Goal: Transaction & Acquisition: Book appointment/travel/reservation

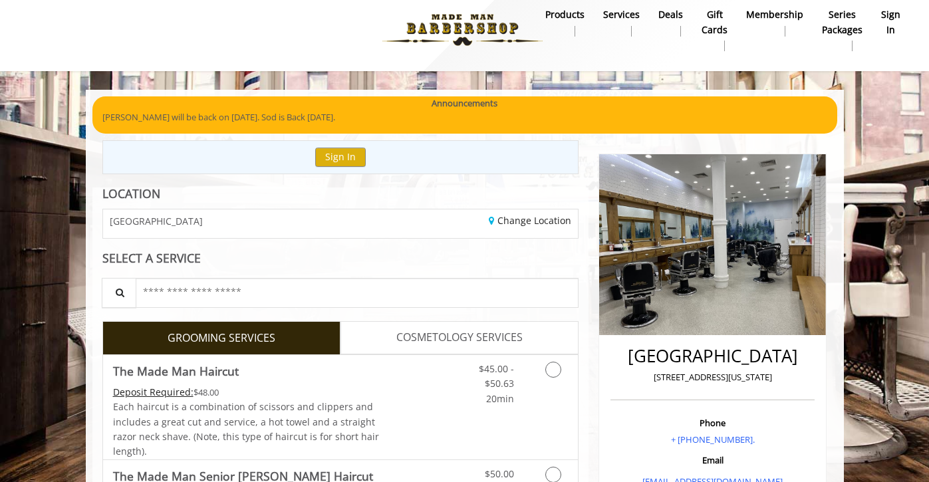
scroll to position [12, 0]
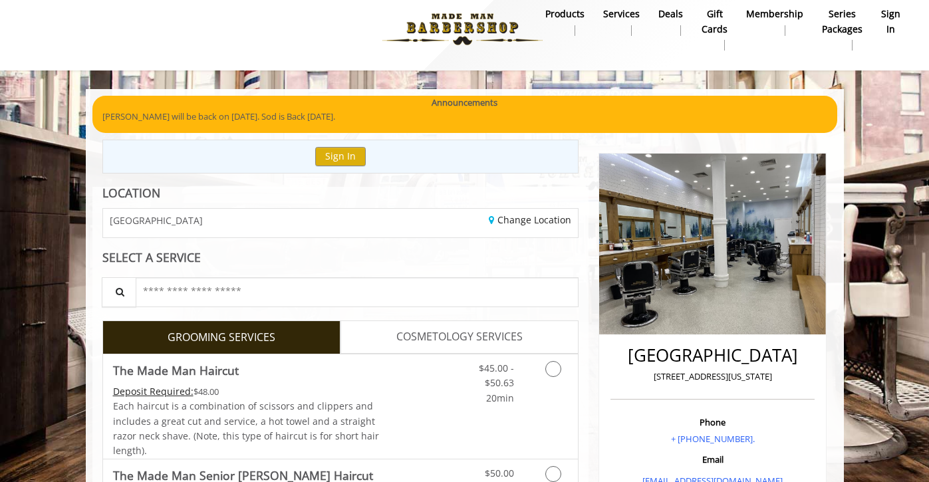
click at [316, 223] on div "[GEOGRAPHIC_DATA]" at bounding box center [216, 223] width 247 height 29
click at [520, 231] on div "Change Location" at bounding box center [463, 223] width 247 height 29
click at [520, 219] on link "Change Location" at bounding box center [530, 219] width 82 height 13
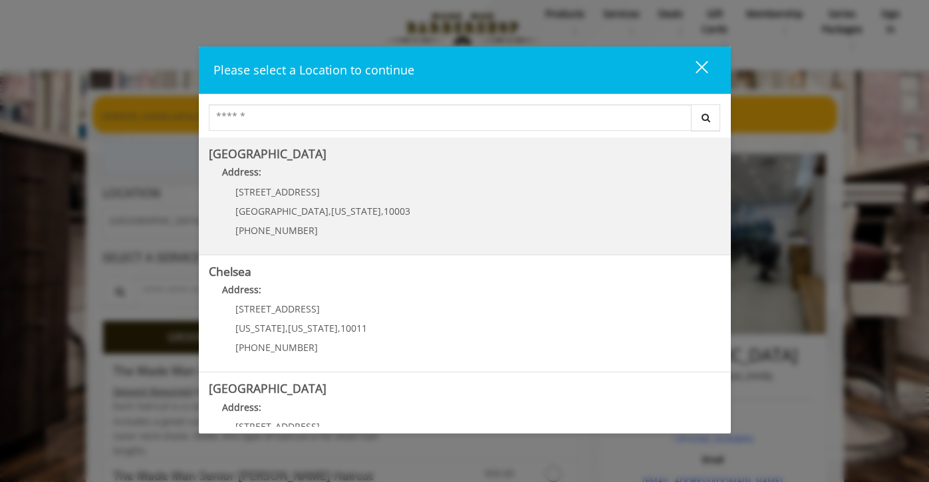
click at [375, 193] on Village "Greenwich Village Address: 60 E 8th St Manhattan , New York , 10003 (212) 598-1…" at bounding box center [465, 196] width 512 height 97
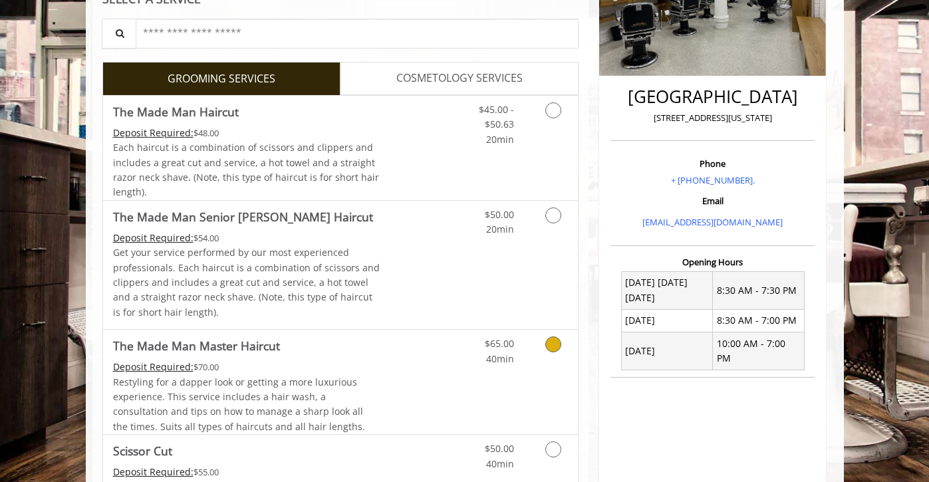
scroll to position [270, 0]
click at [554, 112] on icon "Grooming services" at bounding box center [553, 111] width 16 height 16
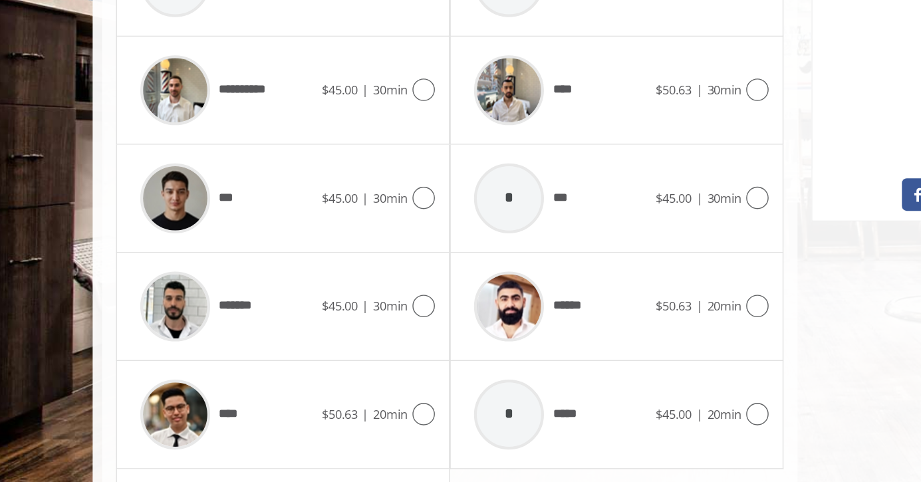
scroll to position [577, 0]
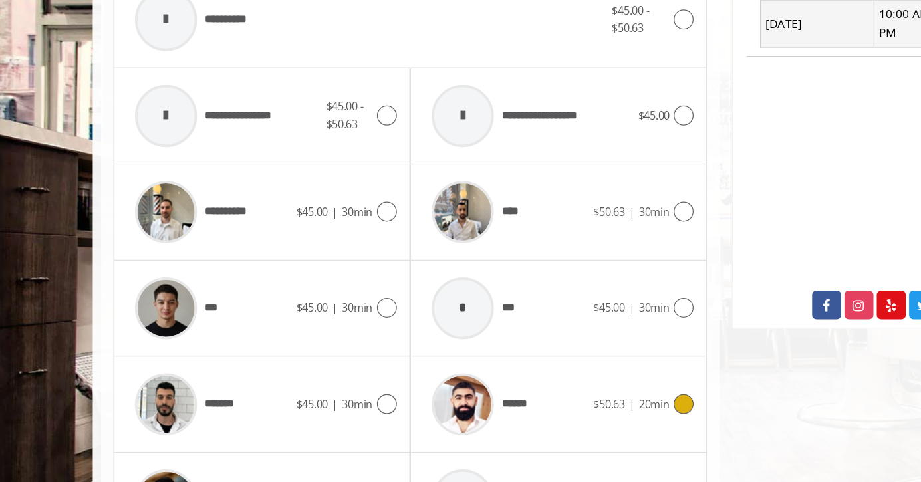
drag, startPoint x: 550, startPoint y: 347, endPoint x: 550, endPoint y: 417, distance: 69.8
click at [551, 347] on icon at bounding box center [556, 350] width 16 height 16
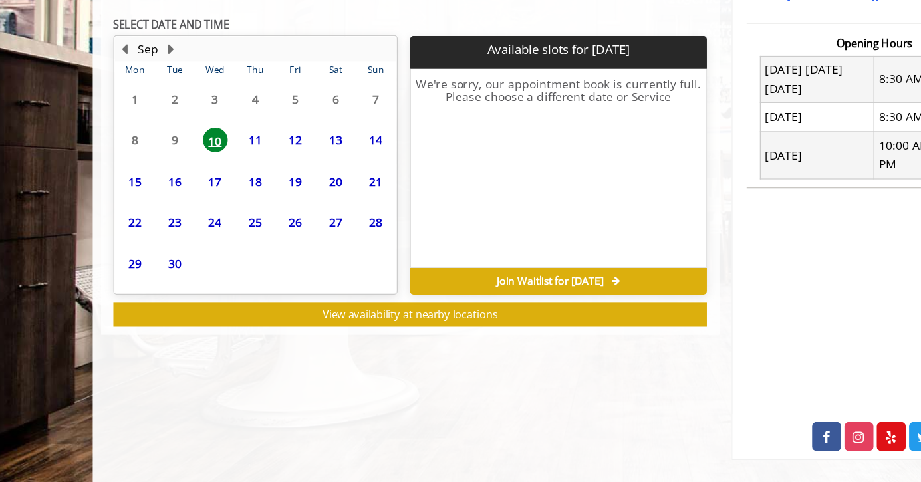
scroll to position [246, 0]
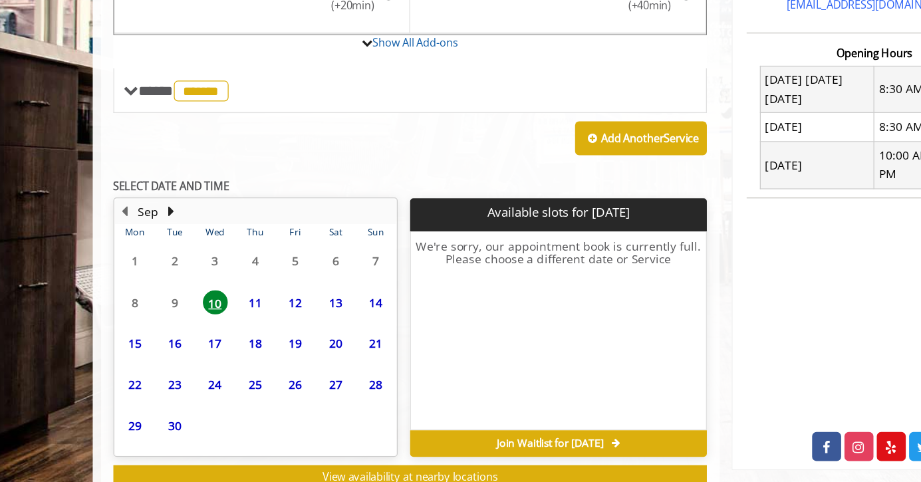
click at [178, 376] on span "17" at bounding box center [180, 369] width 20 height 19
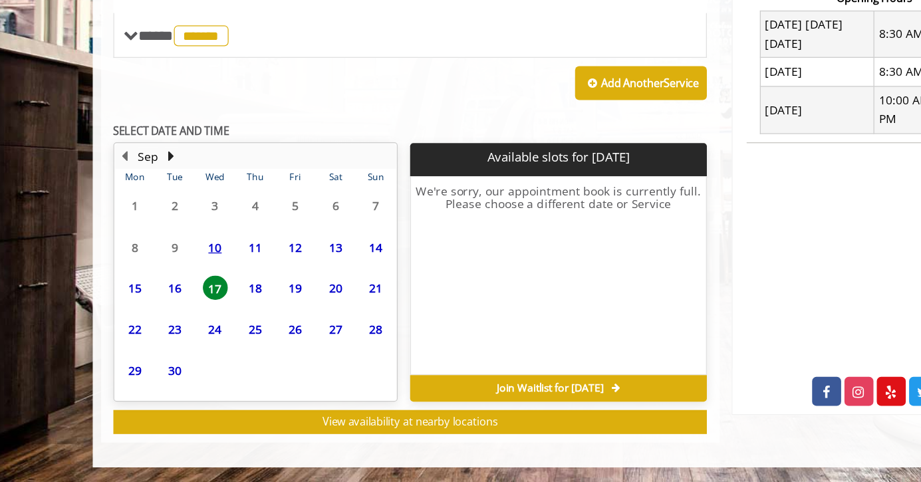
click at [151, 329] on span "16" at bounding box center [148, 325] width 20 height 19
click at [214, 332] on span "18" at bounding box center [212, 325] width 20 height 19
click at [241, 332] on span "19" at bounding box center [245, 325] width 20 height 19
click at [151, 360] on span "23" at bounding box center [148, 359] width 20 height 19
click at [147, 389] on span "30" at bounding box center [148, 392] width 20 height 19
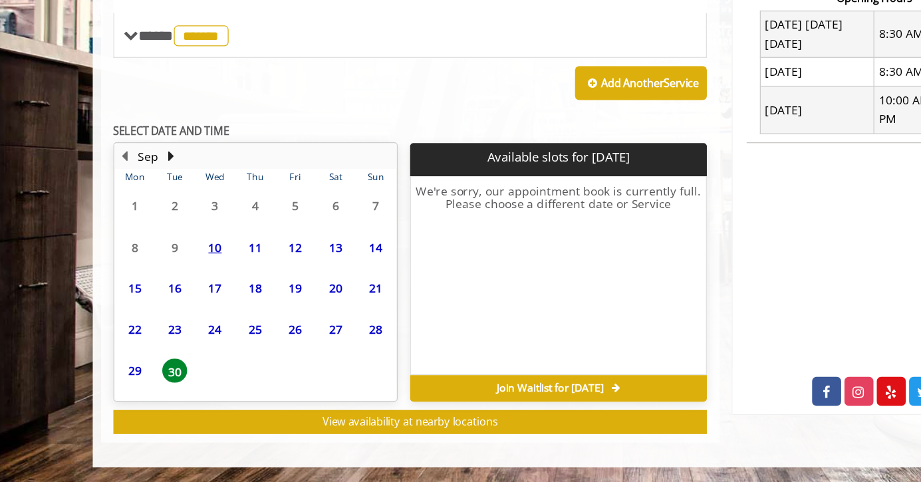
click at [268, 360] on span "27" at bounding box center [277, 359] width 20 height 19
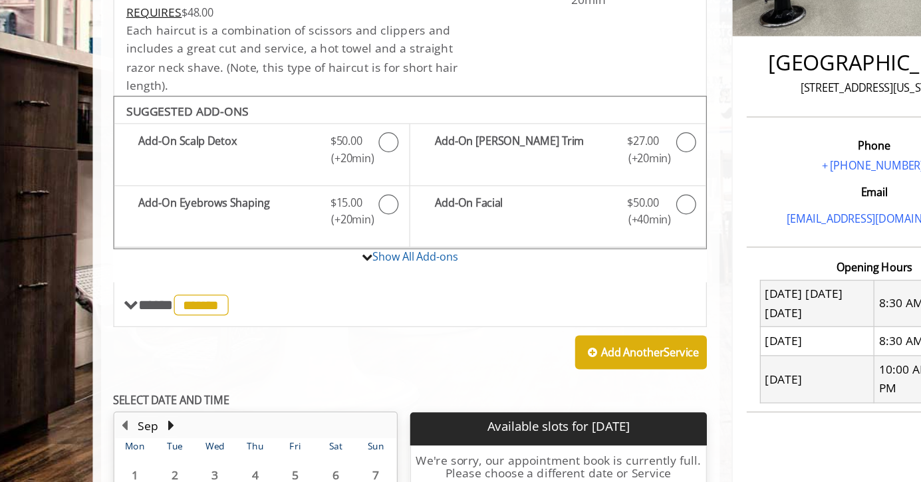
scroll to position [288, 0]
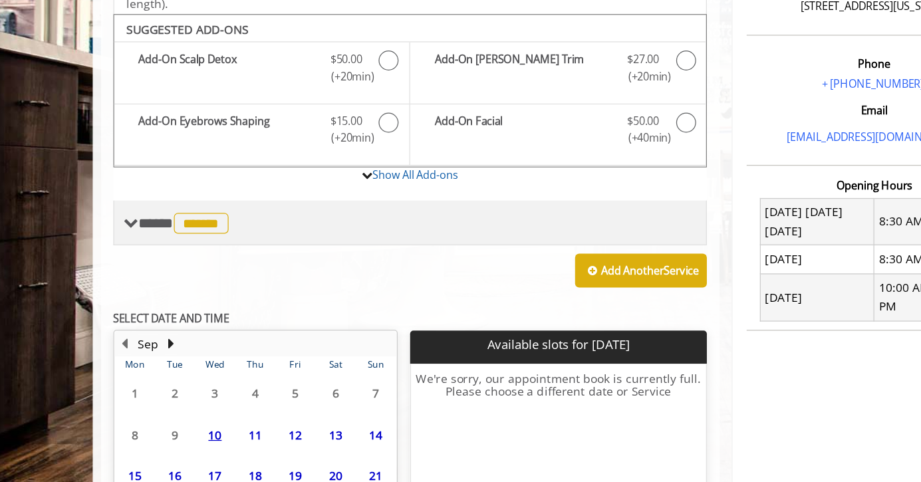
click at [185, 278] on span "******" at bounding box center [169, 274] width 44 height 17
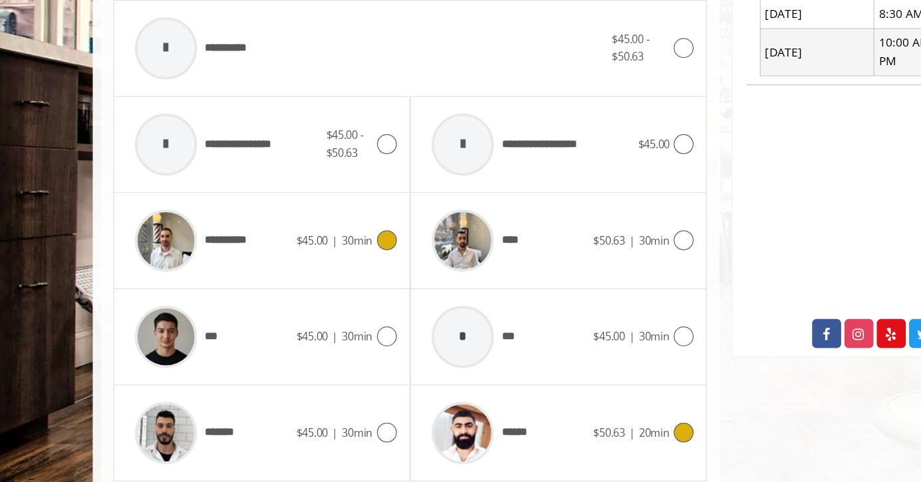
click at [314, 293] on icon at bounding box center [318, 288] width 16 height 16
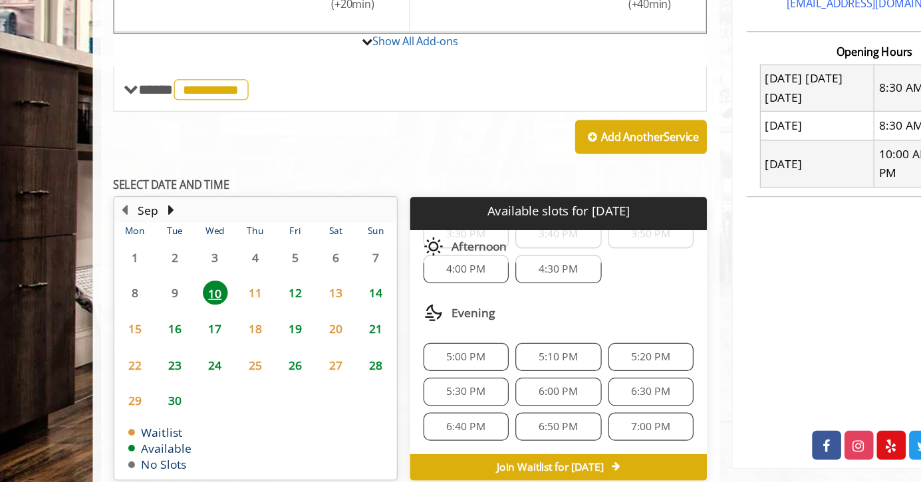
scroll to position [394, 0]
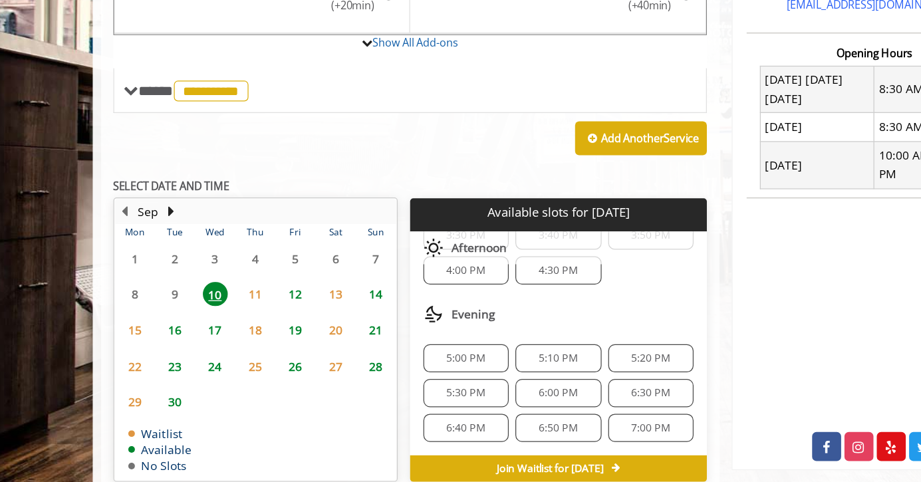
click at [148, 361] on span "16" at bounding box center [148, 359] width 20 height 19
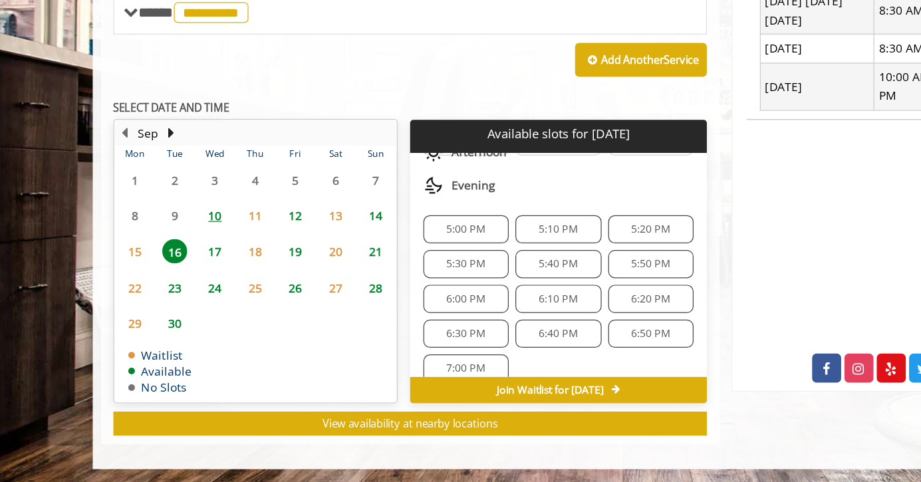
scroll to position [487, 0]
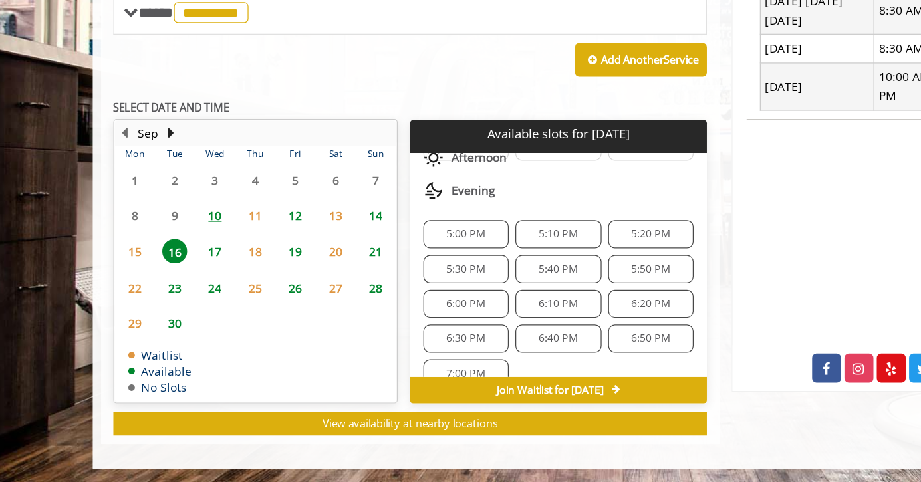
click at [389, 306] on span "5:30 PM" at bounding box center [381, 309] width 31 height 11
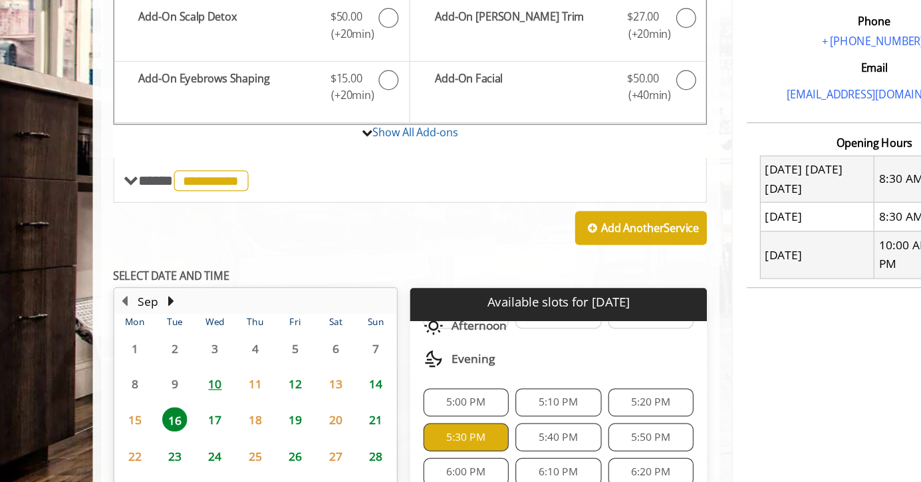
scroll to position [487, 0]
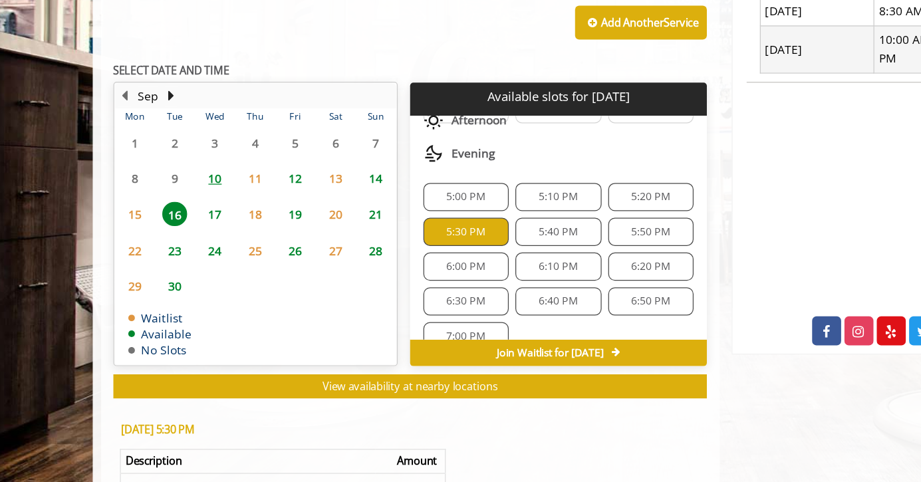
click at [181, 243] on span "10" at bounding box center [180, 238] width 20 height 19
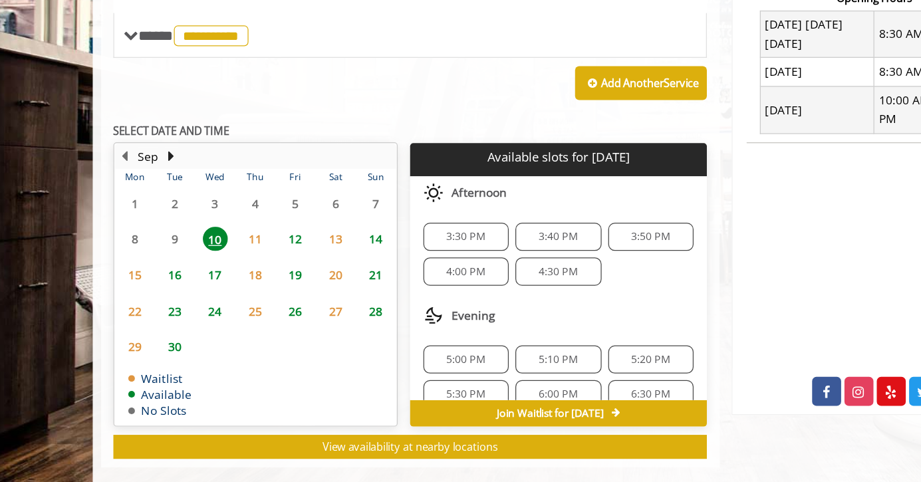
scroll to position [458, 0]
